Goal: Navigation & Orientation: Find specific page/section

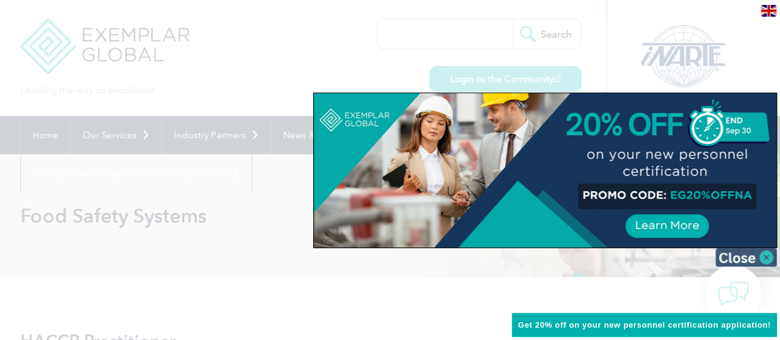
click at [736, 256] on img at bounding box center [746, 257] width 62 height 18
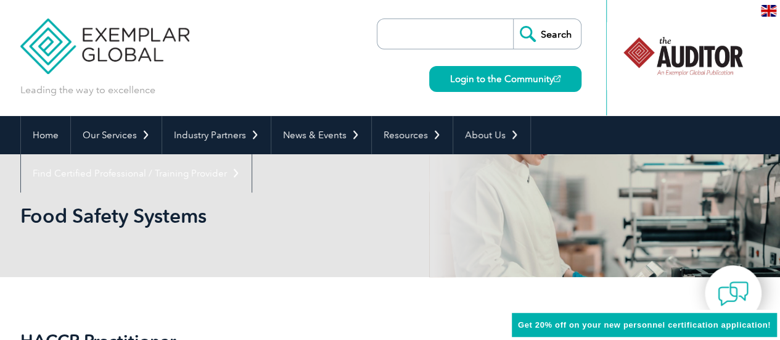
click at [46, 39] on img at bounding box center [105, 37] width 170 height 74
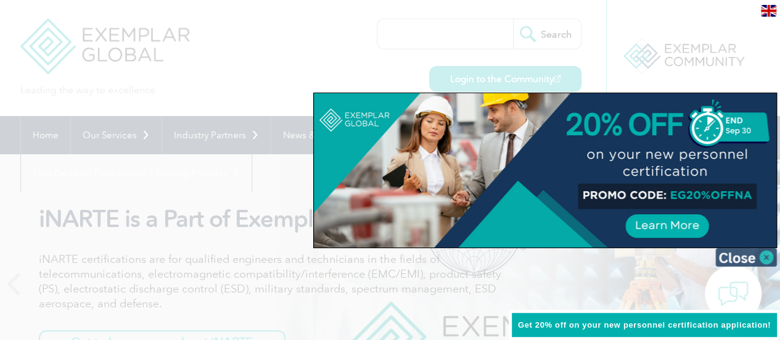
click at [764, 263] on img at bounding box center [746, 257] width 62 height 18
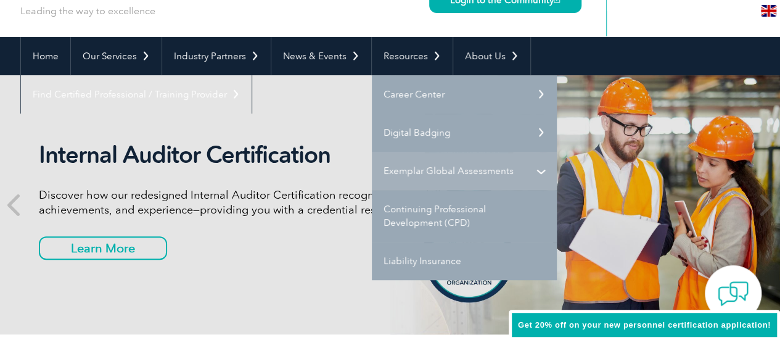
scroll to position [80, 0]
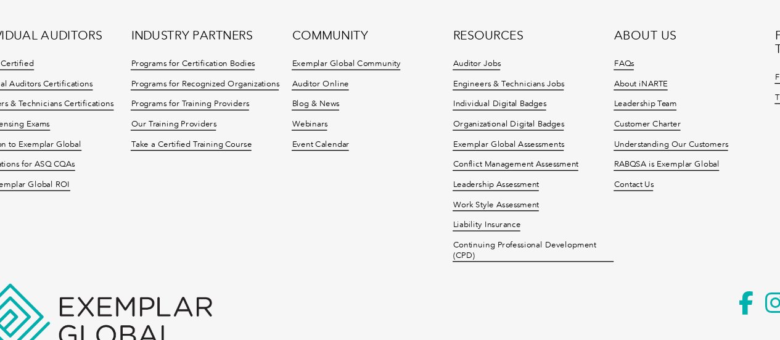
scroll to position [1214, 0]
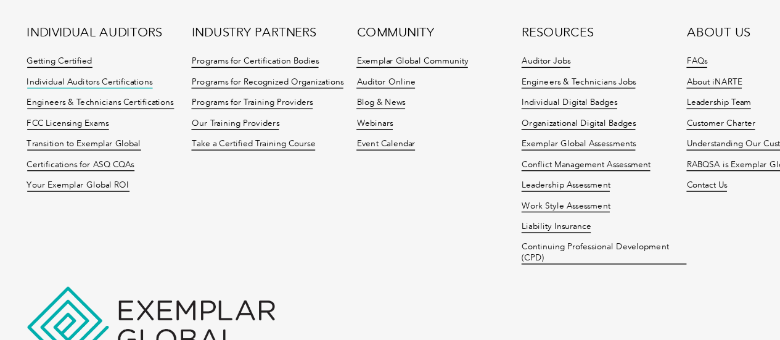
click at [50, 102] on link "Individual Auditors Certifications" at bounding box center [67, 106] width 94 height 9
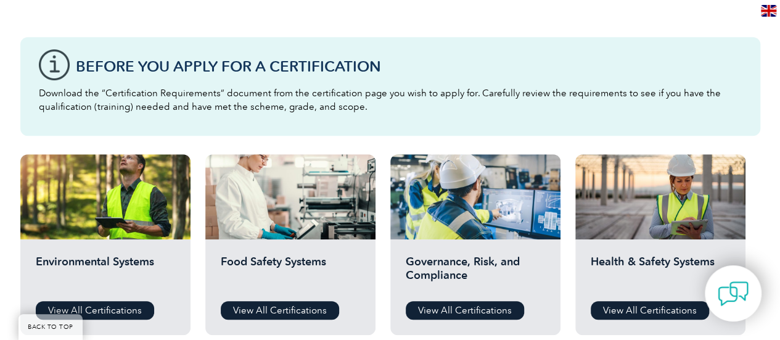
scroll to position [420, 0]
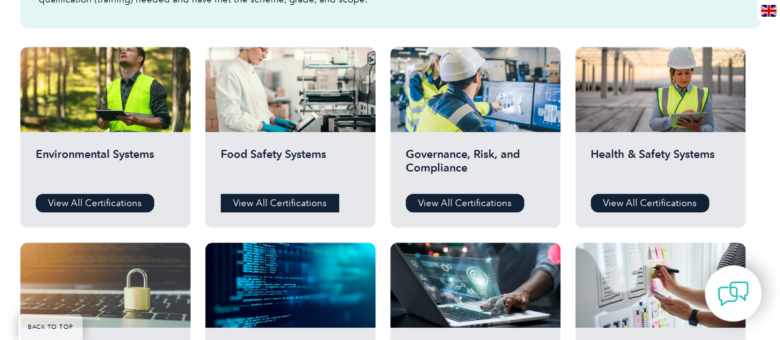
click at [260, 199] on link "View All Certifications" at bounding box center [280, 203] width 118 height 18
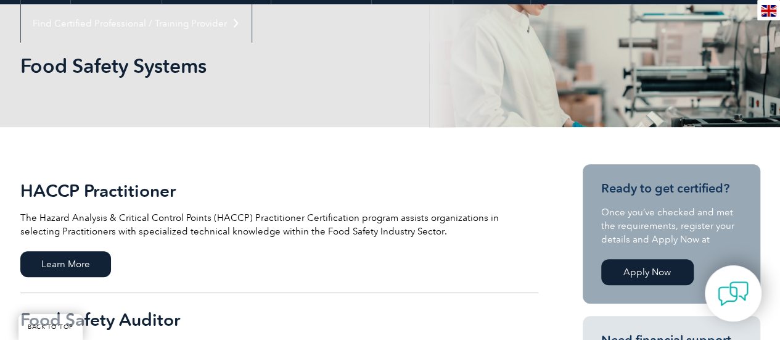
scroll to position [149, 0]
